Goal: Transaction & Acquisition: Subscribe to service/newsletter

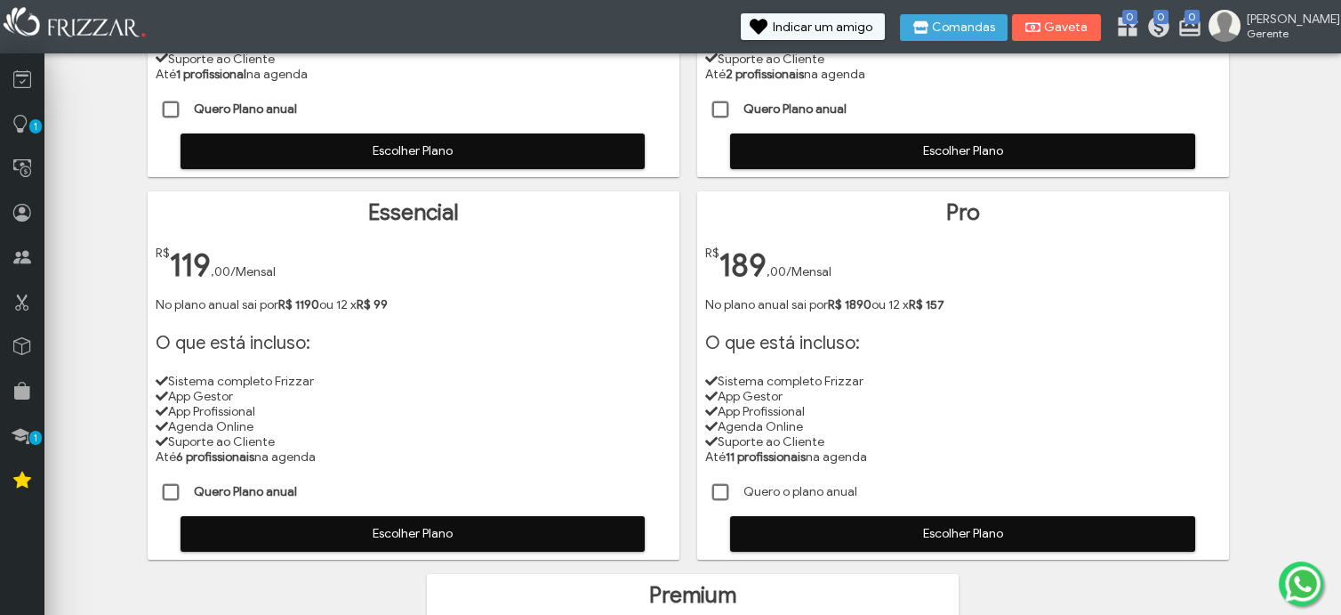
scroll to position [494, 0]
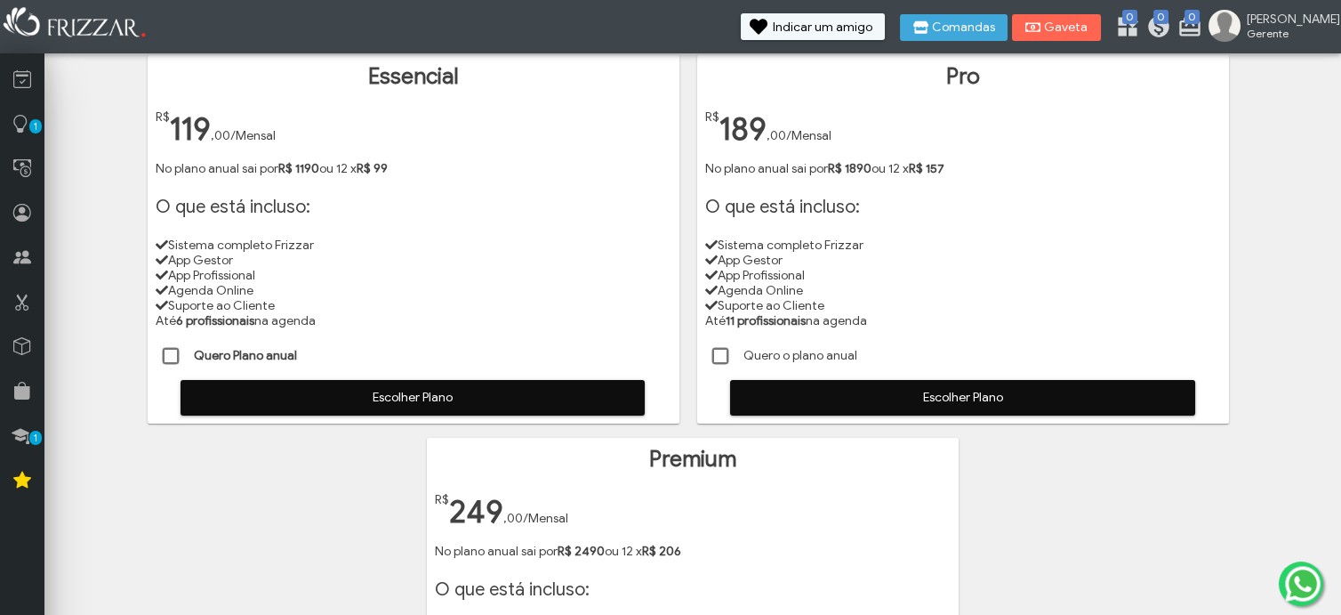
click at [164, 360] on span at bounding box center [172, 357] width 18 height 18
click at [372, 396] on span "Escolher Plano" at bounding box center [412, 397] width 439 height 27
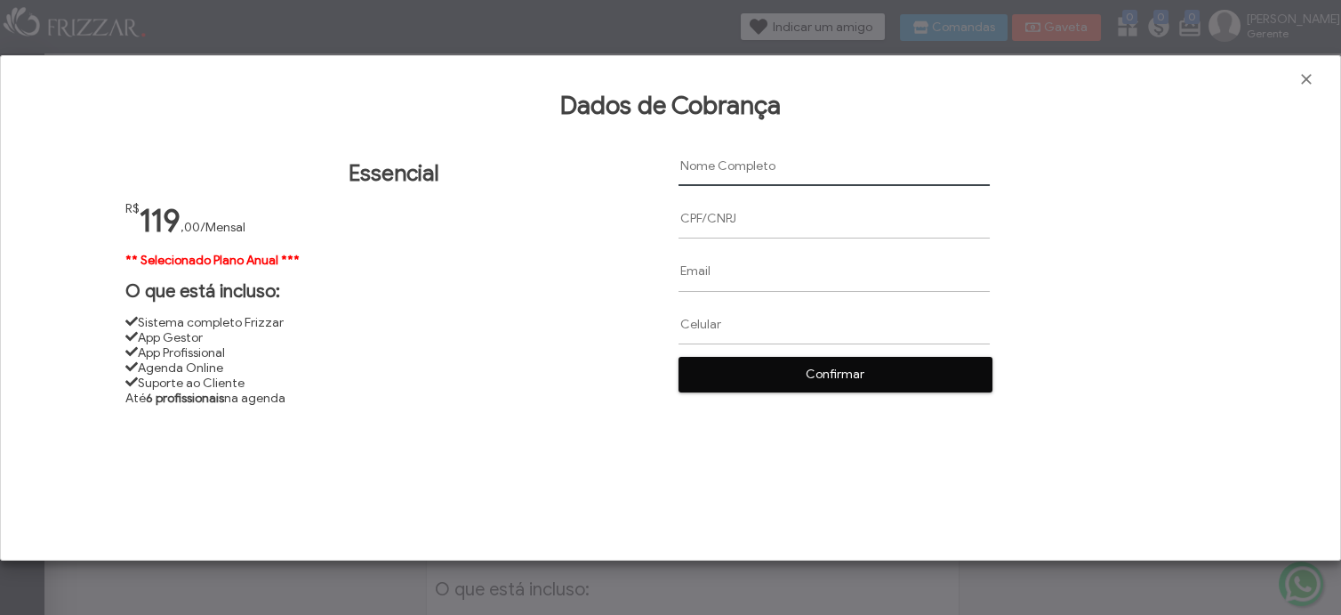
click at [722, 169] on input "text" at bounding box center [834, 166] width 311 height 40
paste input "Weikson [PERSON_NAME]"
type input "Weikson [PERSON_NAME]"
click at [693, 216] on input "text" at bounding box center [834, 218] width 311 height 40
paste input "425.477.038-31"
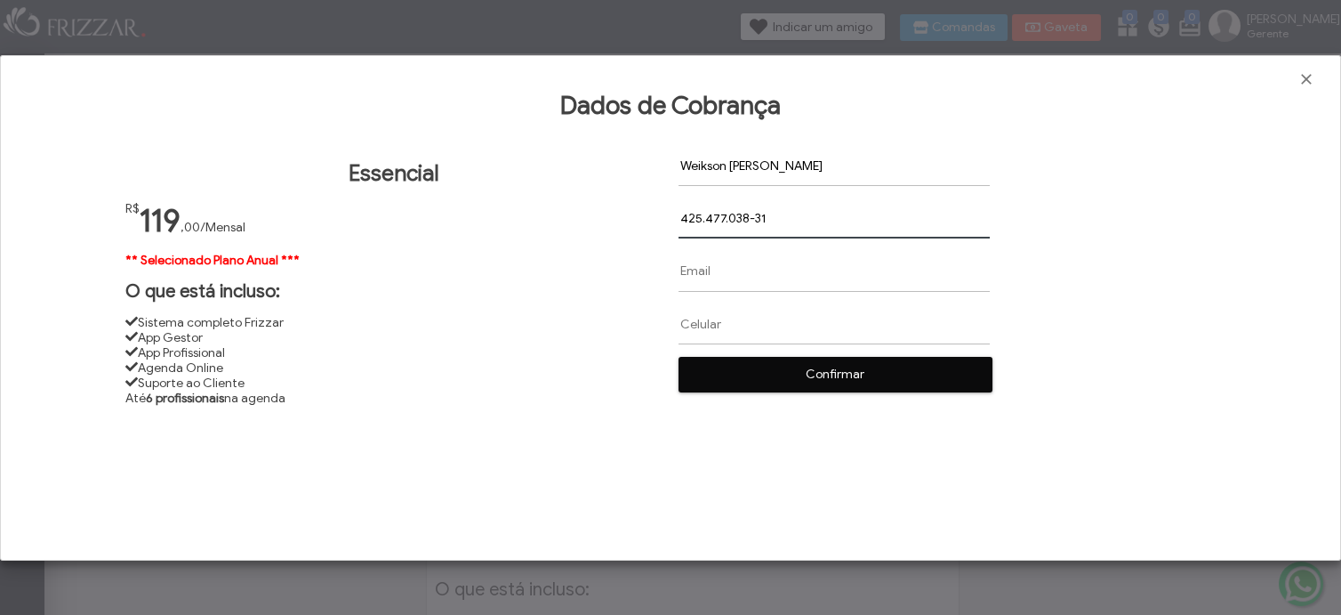
type input "425.477.038-31"
click at [715, 273] on input "text" at bounding box center [834, 271] width 311 height 40
paste input "[EMAIL_ADDRESS][DOMAIN_NAME]"
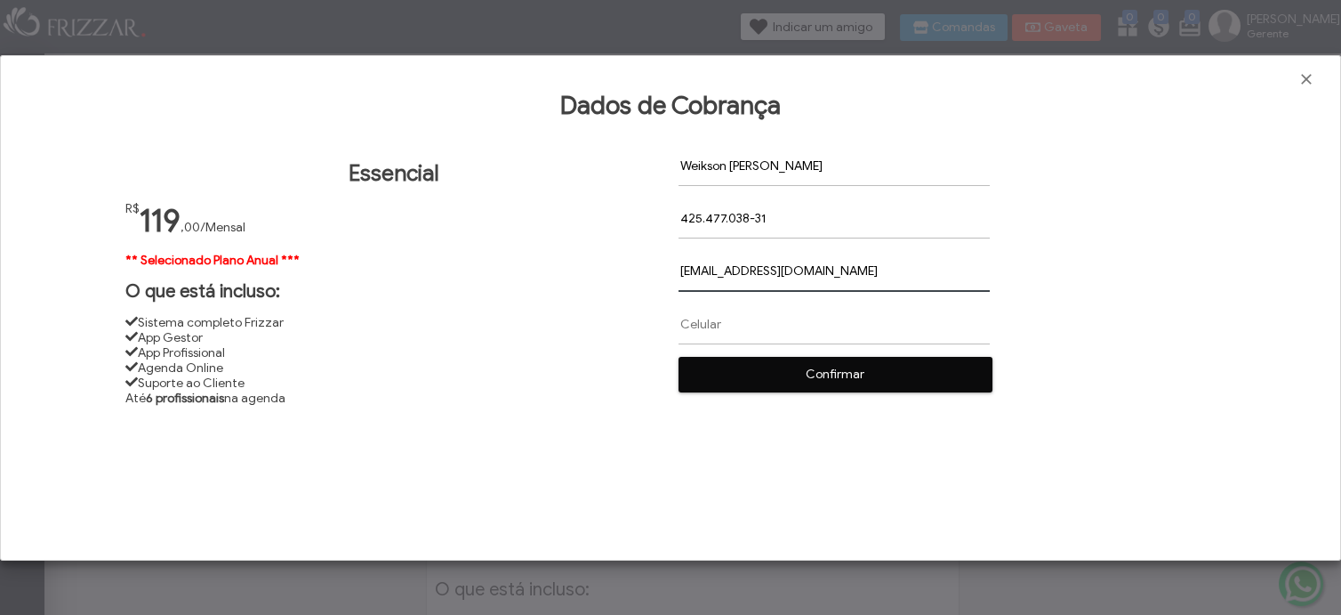
type input "[EMAIL_ADDRESS][DOMAIN_NAME]"
click at [688, 322] on input "text" at bounding box center [834, 323] width 311 height 40
paste input "[PHONE_NUMBER]"
type input "[PHONE_NUMBER]"
click at [752, 374] on span "Confirmar" at bounding box center [835, 374] width 288 height 27
